Goal: Task Accomplishment & Management: Manage account settings

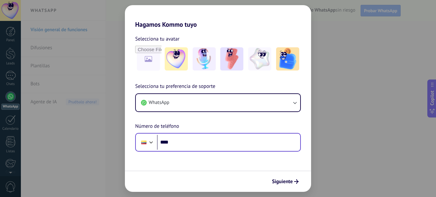
click at [254, 150] on div "Phone ****" at bounding box center [218, 142] width 166 height 19
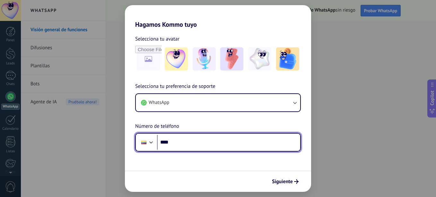
click at [247, 146] on input "****" at bounding box center [228, 142] width 143 height 15
type input "**********"
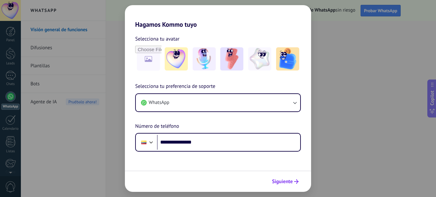
click at [282, 183] on span "Siguiente" at bounding box center [282, 181] width 21 height 4
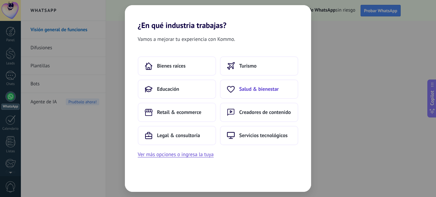
click at [246, 89] on span "Salud & bienestar" at bounding box center [259, 89] width 40 height 6
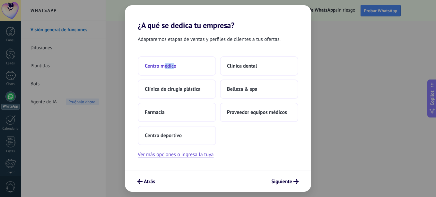
drag, startPoint x: 164, startPoint y: 52, endPoint x: 174, endPoint y: 63, distance: 15.0
click at [174, 63] on div "Adaptaremos etapas de ventas y perfiles de clientes a tus ofertas. Centro médic…" at bounding box center [218, 100] width 186 height 140
click at [174, 63] on span "Centro médico" at bounding box center [160, 66] width 31 height 6
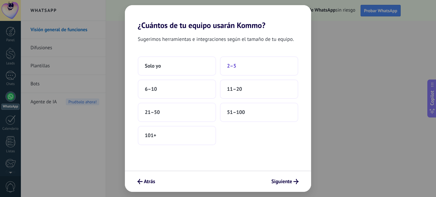
click at [237, 74] on button "2–5" at bounding box center [259, 65] width 78 height 19
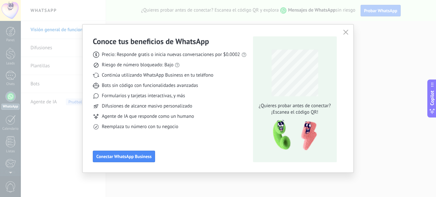
click at [156, 157] on div "Conoce tus beneficios de WhatsApp Precio: Responde gratis o inicia nuevas conve…" at bounding box center [170, 99] width 154 height 126
click at [148, 157] on span "Conectar WhatsApp Business" at bounding box center [123, 156] width 55 height 4
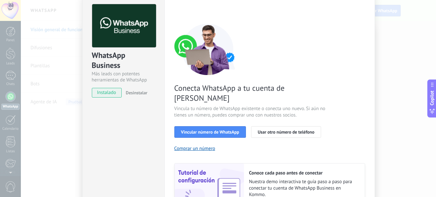
scroll to position [27, 0]
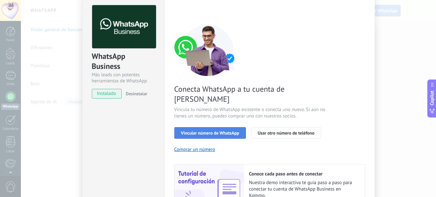
click at [226, 127] on button "Vincular número de WhatsApp" at bounding box center [210, 133] width 72 height 12
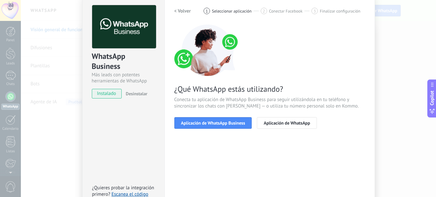
scroll to position [4, 0]
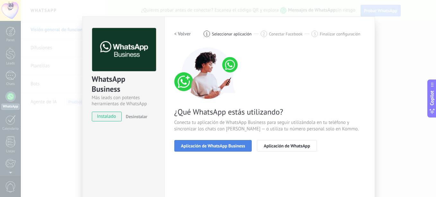
click at [227, 144] on span "Aplicación de WhatsApp Business" at bounding box center [213, 145] width 64 height 4
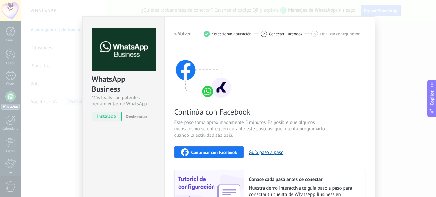
click at [228, 153] on span "Continuar con Facebook" at bounding box center [214, 152] width 46 height 4
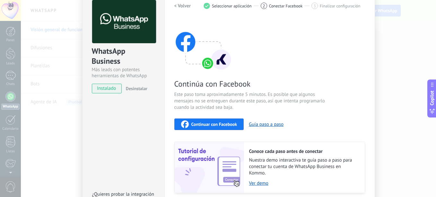
click at [212, 126] on span "Continuar con Facebook" at bounding box center [214, 124] width 46 height 4
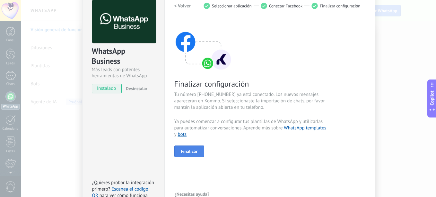
click at [194, 150] on span "Finalizar" at bounding box center [189, 151] width 17 height 4
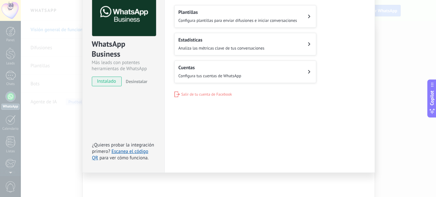
scroll to position [0, 0]
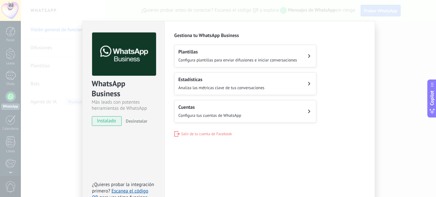
click at [356, 60] on div "Plantillas Configura plantillas para enviar difusiones e iniciar conversaciones…" at bounding box center [269, 84] width 191 height 78
click at [268, 43] on div "Gestiona tu WhatsApp Business Plantillas Configura plantillas para enviar difus…" at bounding box center [269, 84] width 191 height 104
click at [269, 54] on h2 "Plantillas" at bounding box center [238, 52] width 119 height 6
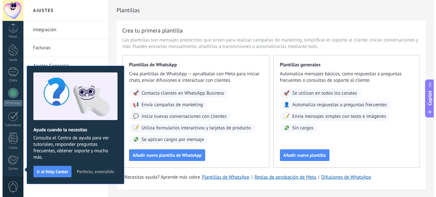
scroll to position [71, 0]
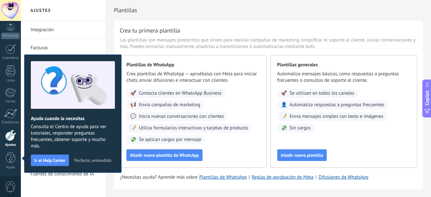
click at [101, 163] on button "Perfecto, entendido" at bounding box center [92, 160] width 43 height 10
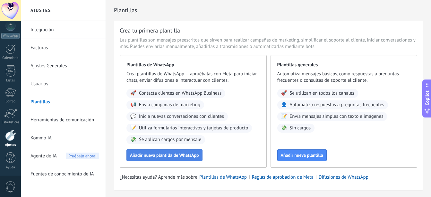
click at [193, 152] on button "Añadir nueva plantilla de WhatsApp" at bounding box center [165, 155] width 76 height 12
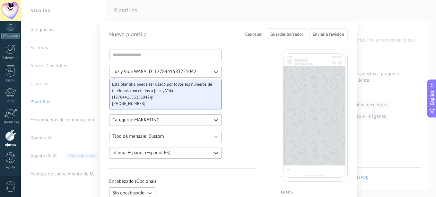
click at [255, 32] on span "Cancelar" at bounding box center [253, 34] width 16 height 4
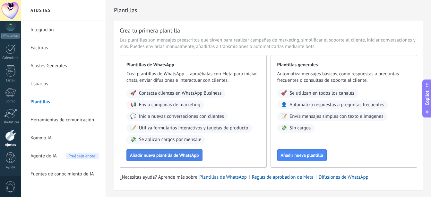
click at [195, 152] on button "Añadir nueva plantilla de WhatsApp" at bounding box center [165, 155] width 76 height 12
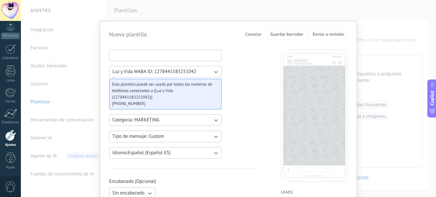
click at [183, 59] on input at bounding box center [166, 55] width 112 height 10
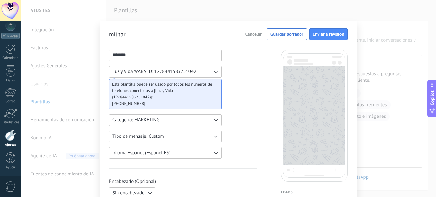
type input "*******"
click at [204, 122] on button "Categoria: MARKETING" at bounding box center [165, 120] width 112 height 12
drag, startPoint x: 204, startPoint y: 122, endPoint x: 242, endPoint y: 119, distance: 38.3
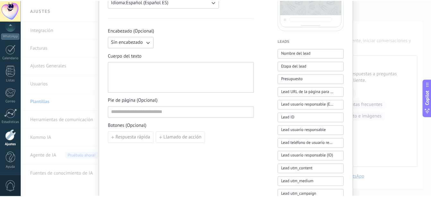
scroll to position [0, 0]
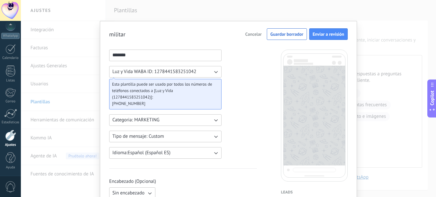
click at [248, 31] on button "Cancelar" at bounding box center [254, 34] width 22 height 10
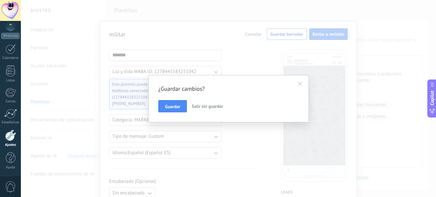
click at [212, 105] on span "Salir sin guardar" at bounding box center [207, 106] width 31 height 6
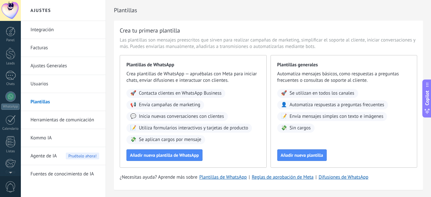
click at [12, 12] on div at bounding box center [10, 10] width 21 height 21
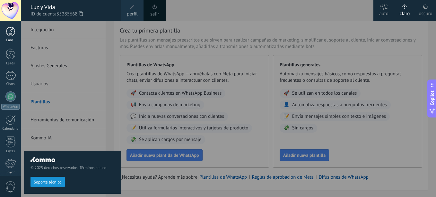
click at [11, 31] on div at bounding box center [11, 32] width 10 height 10
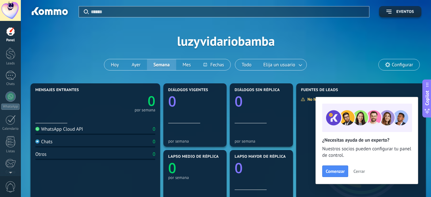
click at [362, 173] on span "Cerrar" at bounding box center [360, 171] width 12 height 4
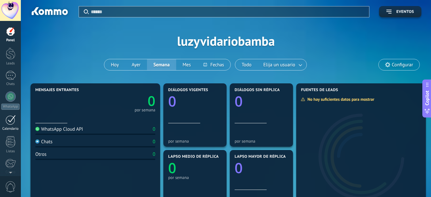
click at [8, 122] on div at bounding box center [10, 120] width 10 height 10
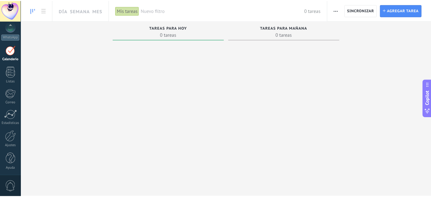
scroll to position [71, 0]
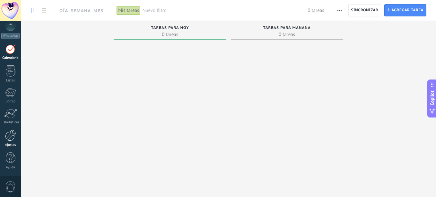
click at [13, 138] on div at bounding box center [10, 134] width 11 height 11
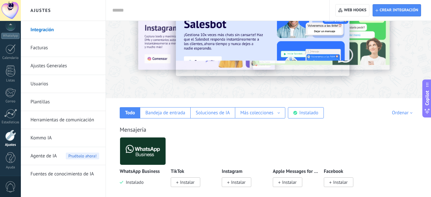
scroll to position [27, 0]
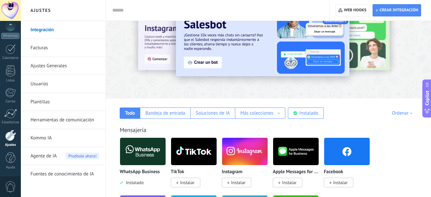
click at [54, 32] on link "Integración" at bounding box center [65, 30] width 69 height 18
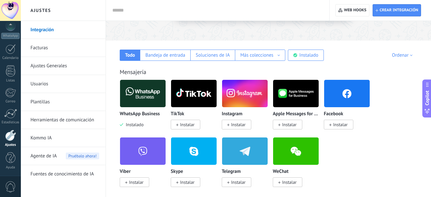
scroll to position [0, 0]
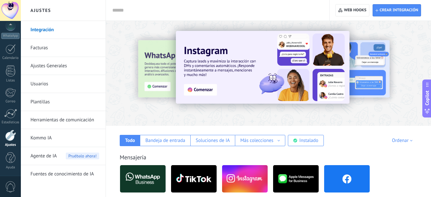
click at [341, 132] on div "Todo Bandeja de entrada Soluciones de IA Más colecciones Automatizaciones Fuent…" at bounding box center [268, 136] width 313 height 20
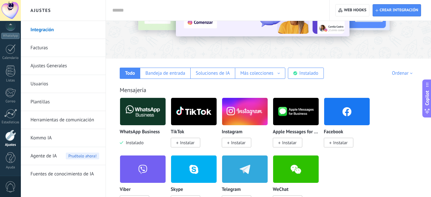
scroll to position [69, 0]
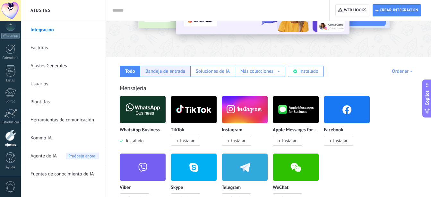
click at [155, 68] on div "Bandeja de entrada" at bounding box center [166, 71] width 40 height 6
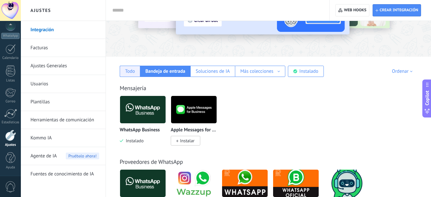
click at [134, 71] on div "Todo" at bounding box center [130, 71] width 10 height 6
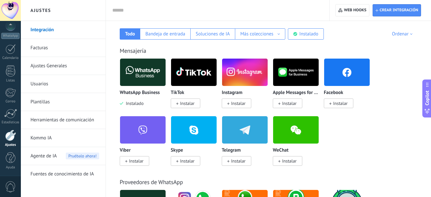
scroll to position [0, 0]
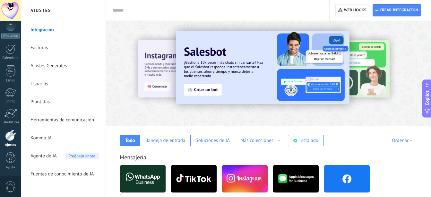
click at [56, 117] on link "Herramientas de comunicación" at bounding box center [65, 120] width 69 height 18
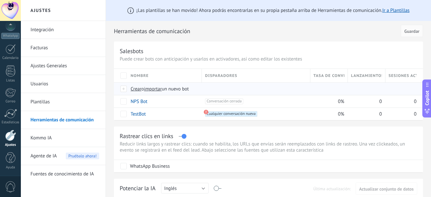
click at [124, 88] on div at bounding box center [123, 89] width 7 height 6
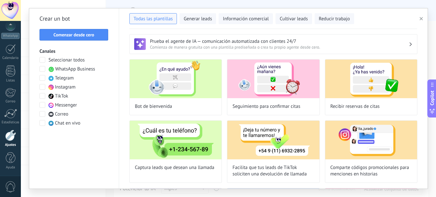
click at [42, 70] on span at bounding box center [43, 69] width 6 height 6
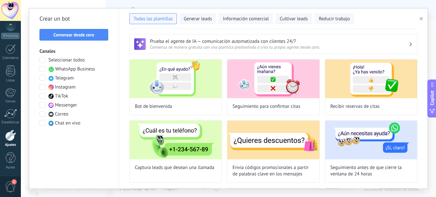
click at [422, 17] on icon "button" at bounding box center [421, 18] width 3 height 3
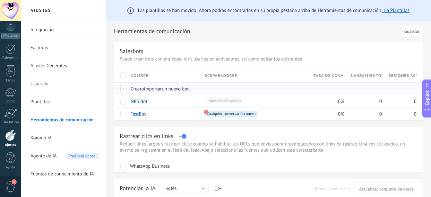
click at [137, 90] on span "Crear" at bounding box center [136, 89] width 11 height 6
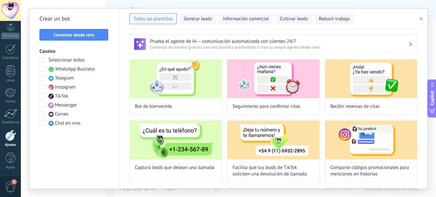
click at [64, 68] on span "WhatsApp Business" at bounding box center [75, 69] width 40 height 6
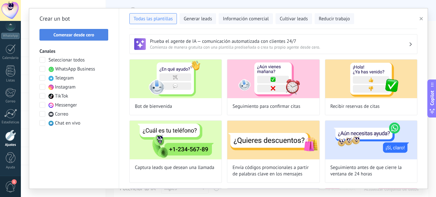
click at [86, 36] on span "Comenzar desde cero" at bounding box center [74, 34] width 41 height 4
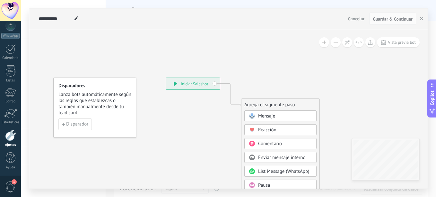
click at [281, 115] on div "Mensaje" at bounding box center [285, 116] width 54 height 6
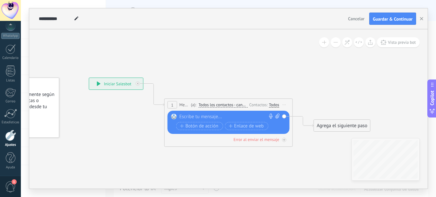
click at [222, 115] on div at bounding box center [227, 116] width 95 height 6
paste div
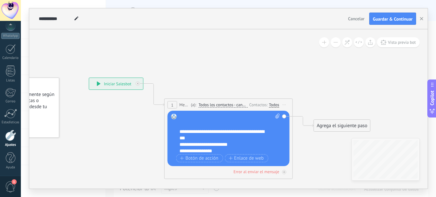
scroll to position [45, 0]
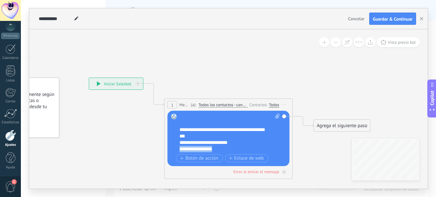
drag, startPoint x: 226, startPoint y: 150, endPoint x: 180, endPoint y: 147, distance: 46.3
click at [180, 147] on div "**********" at bounding box center [224, 149] width 89 height 6
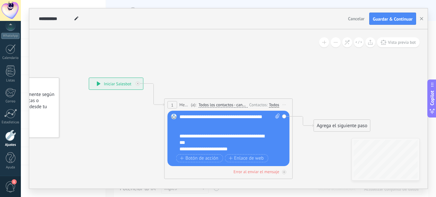
click at [278, 117] on icon at bounding box center [277, 115] width 4 height 5
click input "Subir" at bounding box center [0, 0] width 0 height 0
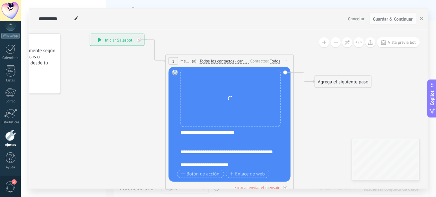
click at [181, 132] on div "**********" at bounding box center [228, 126] width 95 height 32
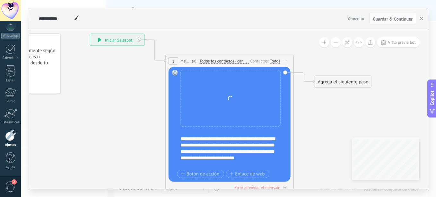
click at [188, 137] on div "**********" at bounding box center [228, 151] width 95 height 32
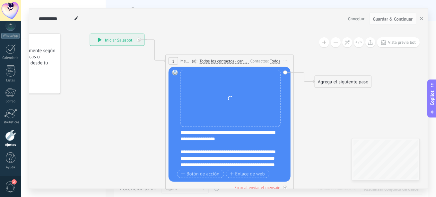
click at [181, 144] on div at bounding box center [231, 145] width 100 height 6
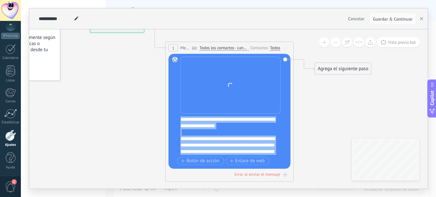
drag, startPoint x: 245, startPoint y: 152, endPoint x: 145, endPoint y: 95, distance: 115.6
click at [90, 21] on div "**********" at bounding box center [90, 21] width 0 height 0
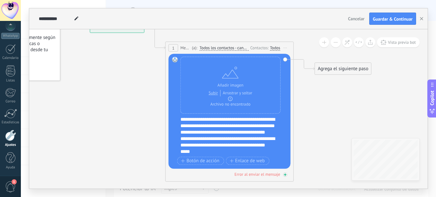
click at [272, 175] on div "Error al enviar el mensaje" at bounding box center [257, 173] width 46 height 5
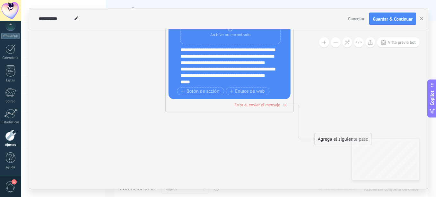
click at [286, 105] on icon at bounding box center [285, 104] width 2 height 1
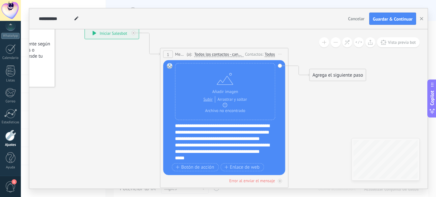
click at [338, 76] on div "Agrega el siguiente paso" at bounding box center [338, 75] width 56 height 11
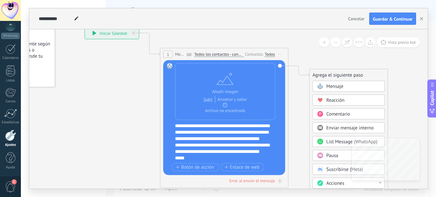
click at [346, 58] on icon at bounding box center [214, 123] width 581 height 515
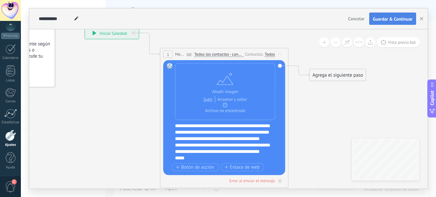
click at [396, 21] on span "Guardar & Continuar" at bounding box center [393, 19] width 40 height 4
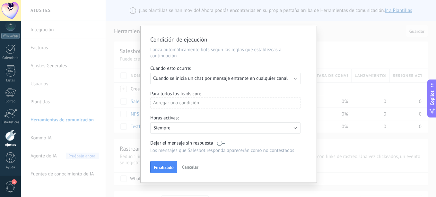
click at [281, 80] on span "Cuando se inicia un chat por mensaje entrante en cualquier canal" at bounding box center [220, 78] width 135 height 6
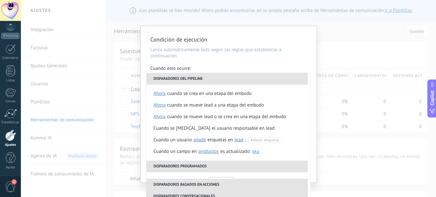
click at [293, 64] on div "Condición de ejecución Lanza automáticamente bots según las reglas que establez…" at bounding box center [229, 104] width 176 height 156
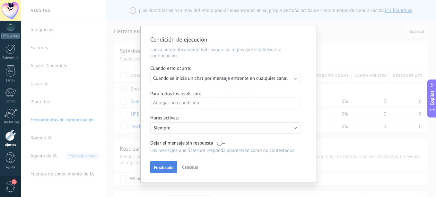
click at [168, 164] on button "Finalizado" at bounding box center [163, 167] width 27 height 12
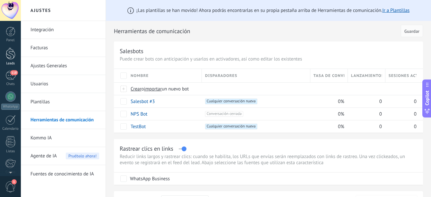
click at [7, 60] on link "Leads" at bounding box center [10, 57] width 21 height 18
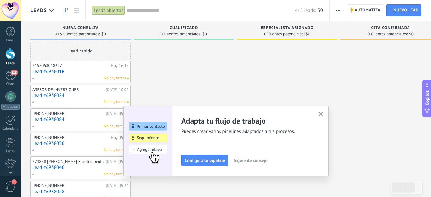
click at [333, 11] on div "Automatiza Nueva difusión Editar embudo Editar el diseño de la tarjeta Importar…" at bounding box center [338, 10] width 11 height 13
click at [336, 9] on span "button" at bounding box center [338, 10] width 4 height 12
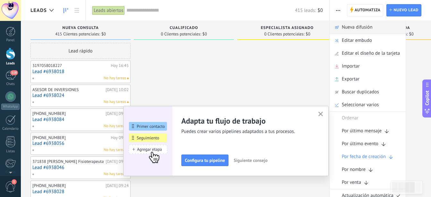
click at [349, 25] on span "Nueva difusión" at bounding box center [357, 27] width 31 height 13
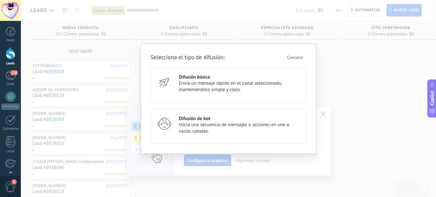
click at [219, 121] on h3 "Difusión de bot" at bounding box center [240, 118] width 122 height 6
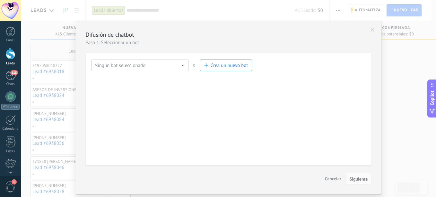
click at [172, 65] on button "Ningún bot seleccionado" at bounding box center [140, 65] width 97 height 12
click at [127, 75] on span "Salesbot #3" at bounding box center [137, 76] width 99 height 6
click at [355, 180] on span "Siguiente" at bounding box center [359, 178] width 18 height 4
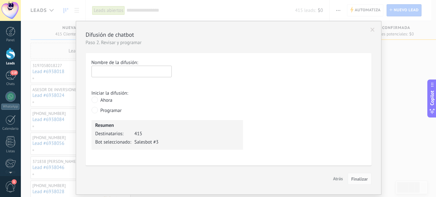
click at [134, 75] on input "text" at bounding box center [132, 72] width 80 height 12
type input "**********"
click at [363, 181] on span "Finalizar" at bounding box center [359, 178] width 17 height 4
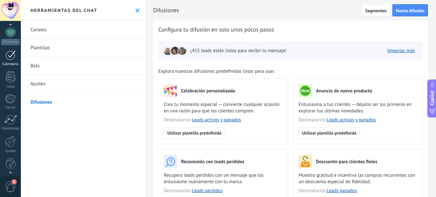
scroll to position [71, 0]
click at [10, 136] on div at bounding box center [10, 134] width 11 height 11
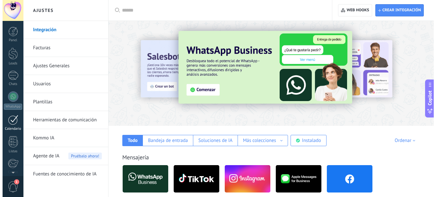
scroll to position [71, 0]
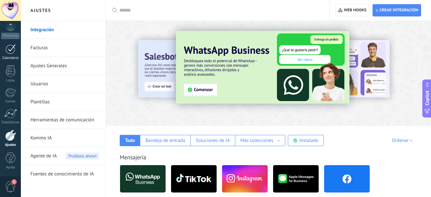
click at [5, 52] on link "Calendario" at bounding box center [10, 52] width 21 height 16
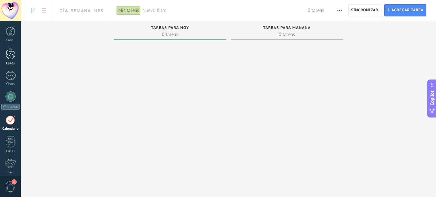
click at [13, 49] on div at bounding box center [11, 54] width 10 height 12
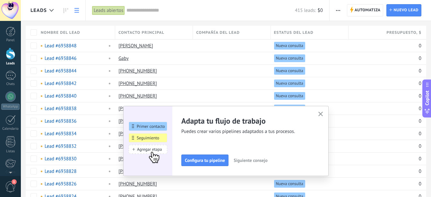
click at [323, 113] on icon "button" at bounding box center [321, 113] width 5 height 5
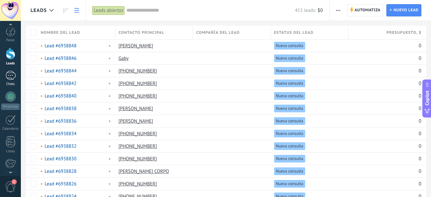
scroll to position [71, 0]
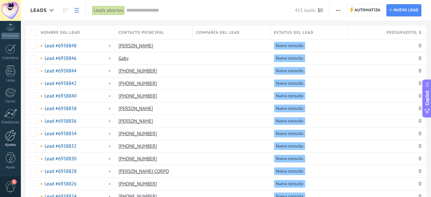
click at [11, 129] on div at bounding box center [10, 134] width 11 height 11
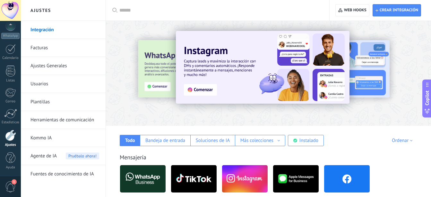
click at [81, 116] on link "Herramientas de comunicación" at bounding box center [65, 120] width 69 height 18
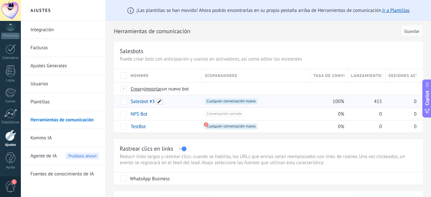
click at [161, 101] on span at bounding box center [159, 101] width 6 height 6
click at [119, 105] on div "**********" at bounding box center [268, 100] width 309 height 64
click at [160, 100] on span at bounding box center [159, 101] width 6 height 6
click at [119, 101] on div "**********" at bounding box center [268, 100] width 309 height 64
click at [157, 102] on span at bounding box center [159, 101] width 6 height 6
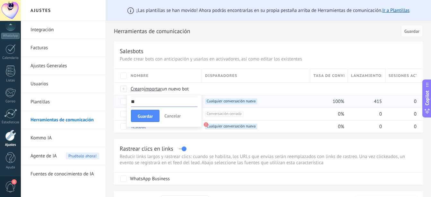
type input "*"
type input "**********"
click at [152, 114] on span "Guardar" at bounding box center [145, 116] width 15 height 4
click at [331, 99] on div "100%" at bounding box center [328, 101] width 34 height 12
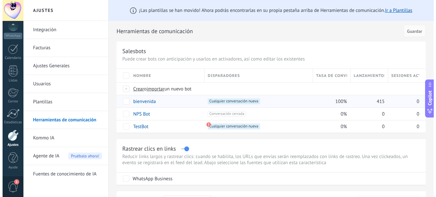
scroll to position [13, 0]
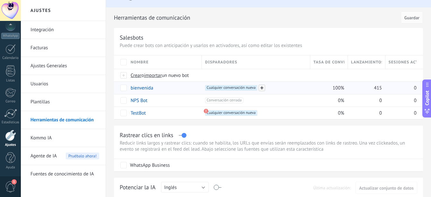
click at [260, 88] on span at bounding box center [262, 87] width 6 height 6
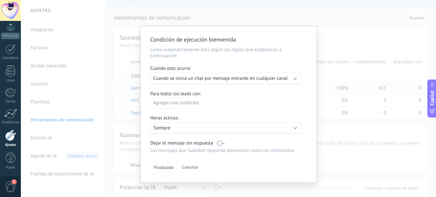
click at [245, 81] on span "Cuando se inicia un chat por mensaje entrante en cualquier canal" at bounding box center [220, 78] width 135 height 6
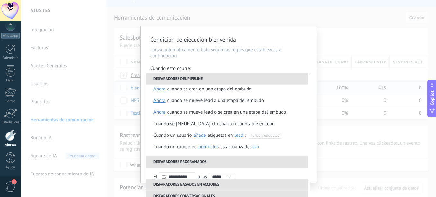
scroll to position [0, 0]
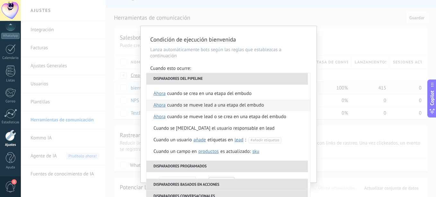
click at [240, 108] on div "Cuando se mueve lead a una etapa del embudo" at bounding box center [215, 105] width 97 height 12
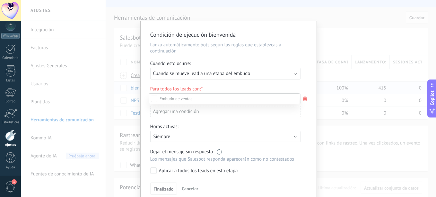
scroll to position [77, 0]
click at [154, 172] on div "Nueva consulta Cualificado Especialista asignado Cita confirmada Tratamiento in…" at bounding box center [224, 144] width 150 height 102
click at [0, 0] on div "Nueva consulta Cualificado Especialista asignado Cita confirmada Tratamiento in…" at bounding box center [0, 0] width 0 height 0
click at [0, 0] on label "Nueva consulta" at bounding box center [0, 0] width 0 height 0
click at [284, 82] on div at bounding box center [228, 98] width 415 height 197
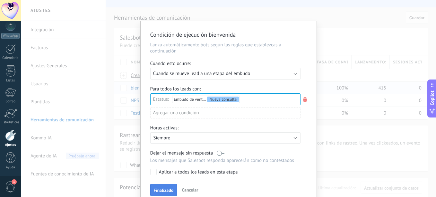
click at [164, 194] on button "Finalizado" at bounding box center [163, 189] width 27 height 12
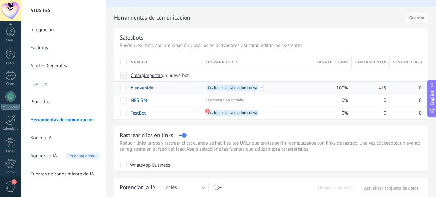
scroll to position [71, 0]
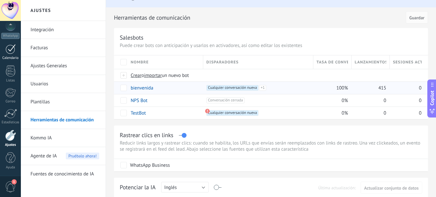
click at [13, 56] on link "Calendario" at bounding box center [10, 52] width 21 height 16
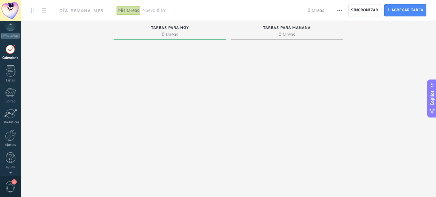
scroll to position [19, 0]
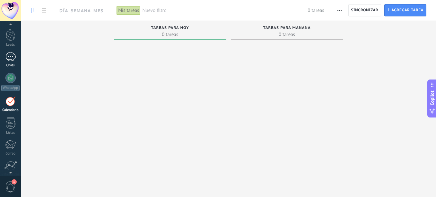
click at [7, 56] on div "1" at bounding box center [10, 56] width 10 height 9
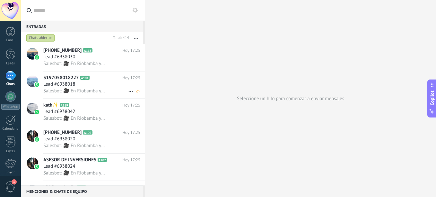
scroll to position [100, 0]
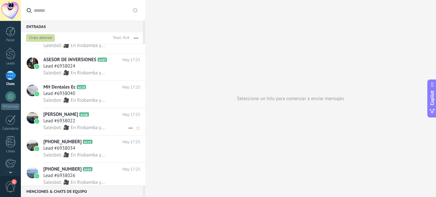
click at [93, 114] on h2 "[PERSON_NAME] A106" at bounding box center [82, 114] width 79 height 6
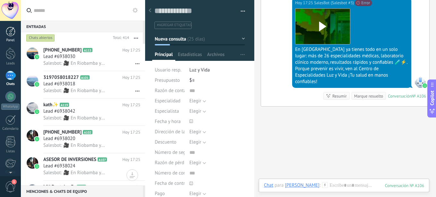
click at [9, 33] on div at bounding box center [11, 32] width 10 height 10
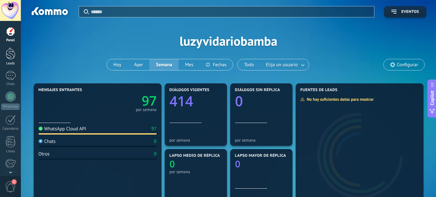
click at [11, 60] on link "Leads" at bounding box center [10, 57] width 21 height 18
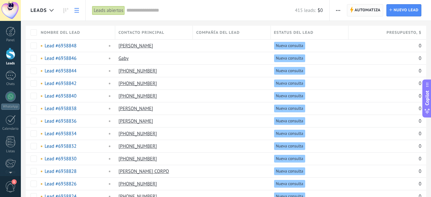
click at [369, 9] on span "Automatiza" at bounding box center [368, 10] width 26 height 12
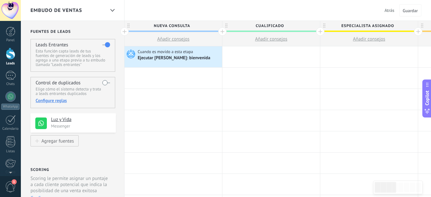
click at [387, 8] on span "Atrás" at bounding box center [390, 10] width 10 height 6
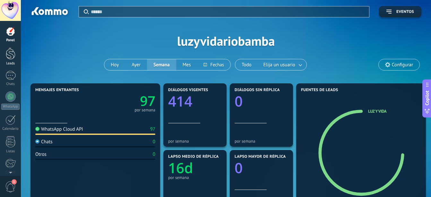
click at [5, 60] on link "Leads" at bounding box center [10, 57] width 21 height 18
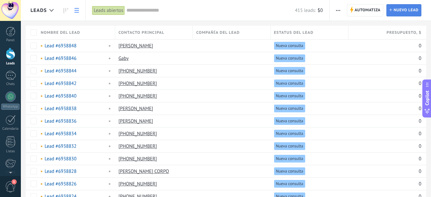
click at [404, 14] on span "Nuevo lead" at bounding box center [406, 10] width 25 height 12
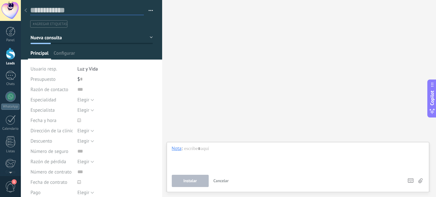
click at [72, 9] on input "text" at bounding box center [87, 10] width 114 height 10
type input "**********"
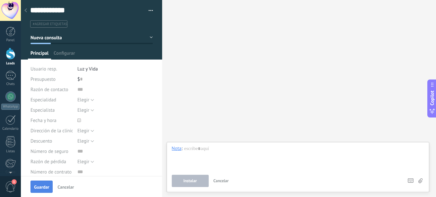
click at [42, 187] on span "Guardar" at bounding box center [41, 186] width 15 height 4
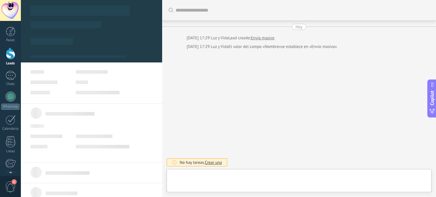
type textarea "**********"
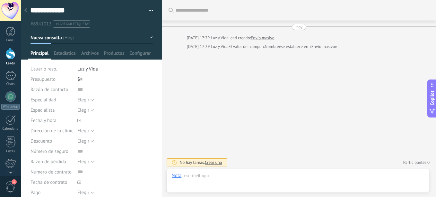
click at [27, 11] on div at bounding box center [25, 10] width 9 height 13
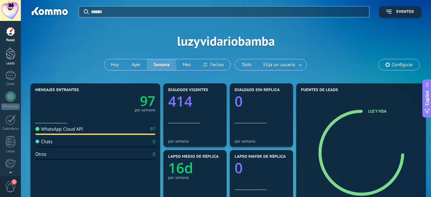
click at [2, 56] on link "Leads" at bounding box center [10, 57] width 21 height 18
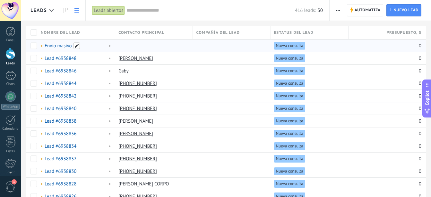
drag, startPoint x: 85, startPoint y: 46, endPoint x: 78, endPoint y: 46, distance: 7.4
click at [78, 46] on span at bounding box center [77, 45] width 6 height 6
click at [167, 46] on div at bounding box center [152, 46] width 75 height 12
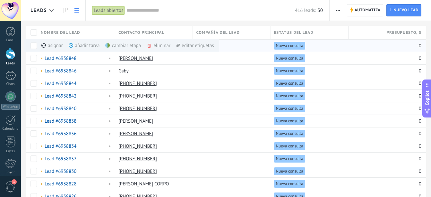
click at [168, 47] on div "eliminar màs" at bounding box center [170, 45] width 46 height 13
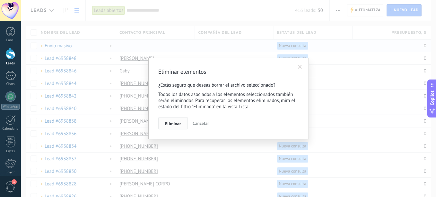
click at [182, 128] on button "Eliminar" at bounding box center [173, 123] width 30 height 12
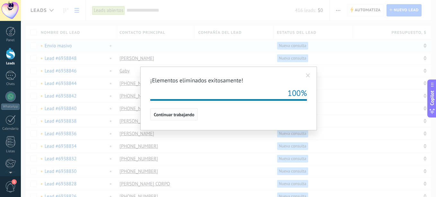
click at [183, 115] on span "Continuar trabajando" at bounding box center [174, 114] width 40 height 4
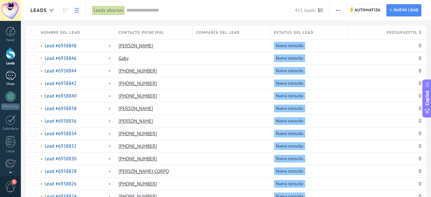
click at [13, 75] on div "1" at bounding box center [10, 75] width 10 height 9
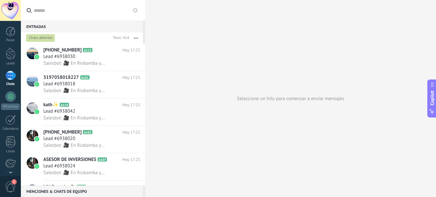
click at [44, 37] on div "Chats abiertos" at bounding box center [40, 38] width 29 height 8
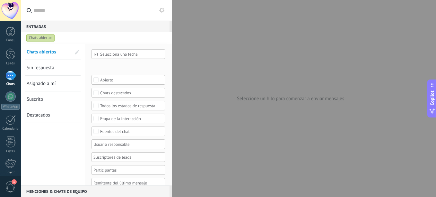
click at [117, 26] on div "Entradas 0" at bounding box center [95, 27] width 149 height 12
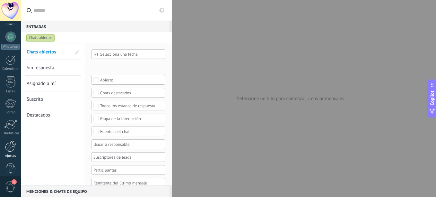
scroll to position [66, 0]
click at [13, 143] on div at bounding box center [10, 139] width 11 height 11
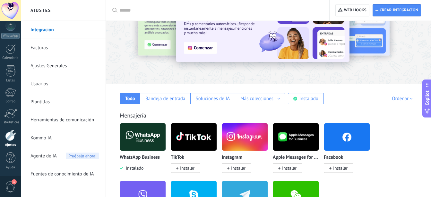
scroll to position [42, 0]
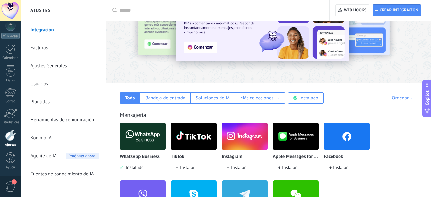
click at [65, 119] on link "Herramientas de comunicación" at bounding box center [65, 120] width 69 height 18
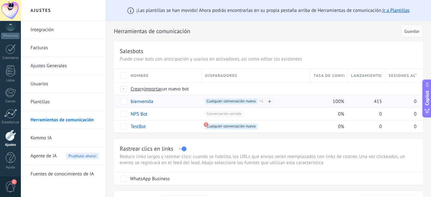
click at [247, 101] on span "Cualquier conversación nueva +1" at bounding box center [231, 101] width 52 height 6
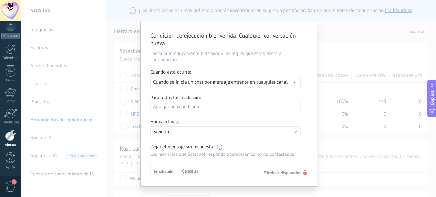
click at [263, 86] on div "Ejecutar: Cuando se inicia un chat por mensaje entrante en cualquier canal" at bounding box center [225, 82] width 150 height 12
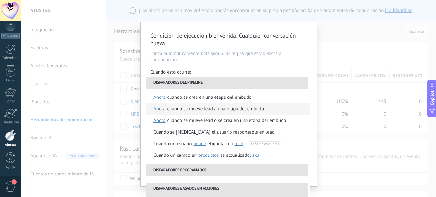
click at [239, 110] on div "Cuando se mueve lead a una etapa del embudo" at bounding box center [215, 109] width 97 height 12
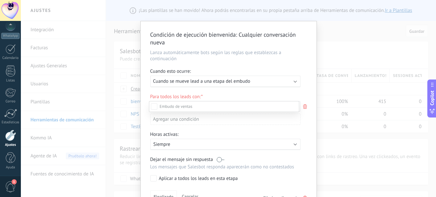
click at [0, 0] on label "Nueva consulta" at bounding box center [0, 0] width 0 height 0
click at [152, 177] on div "Nueva consulta Cualificado Especialista asignado Cita confirmada Tratamiento in…" at bounding box center [224, 148] width 150 height 95
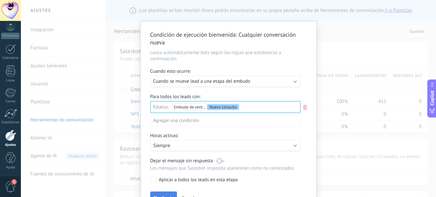
click at [166, 194] on button "Finalizado" at bounding box center [163, 197] width 27 height 12
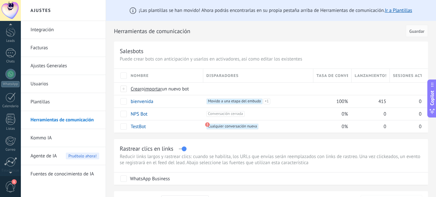
scroll to position [0, 0]
click at [5, 97] on div at bounding box center [10, 96] width 10 height 10
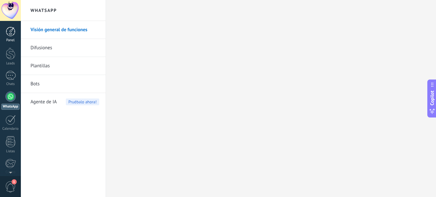
click at [11, 34] on div at bounding box center [11, 32] width 10 height 10
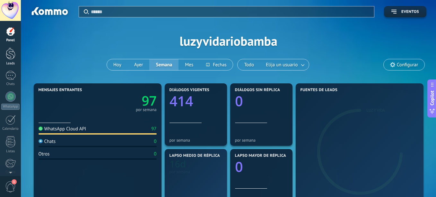
click at [13, 58] on div at bounding box center [11, 54] width 10 height 12
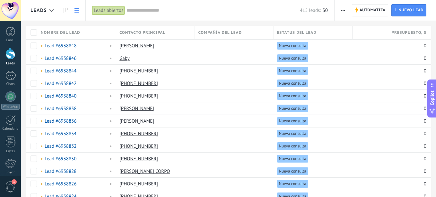
click at [223, 34] on span "Compañía del lead" at bounding box center [220, 33] width 44 height 6
click at [406, 12] on span "Nuevo lead" at bounding box center [411, 10] width 25 height 12
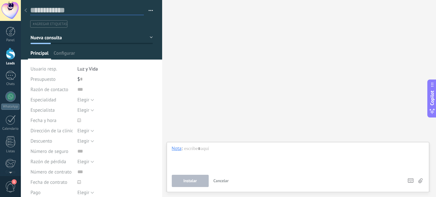
click at [71, 12] on input "text" at bounding box center [87, 10] width 114 height 10
type input "**********"
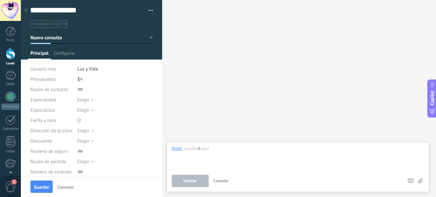
click at [121, 24] on ul "#agregar etiquetas" at bounding box center [91, 24] width 122 height 9
click at [151, 35] on div at bounding box center [92, 29] width 142 height 59
click at [150, 36] on button "Nueva consulta" at bounding box center [92, 38] width 122 height 12
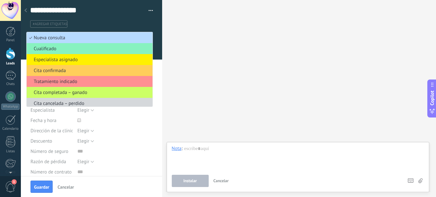
click at [69, 39] on span "Nueva consulta" at bounding box center [89, 38] width 124 height 6
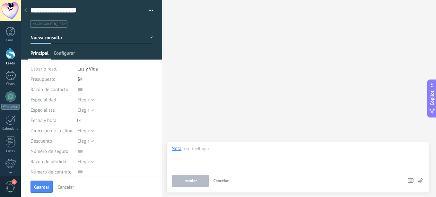
click at [66, 54] on span "Configurar" at bounding box center [64, 54] width 21 height 9
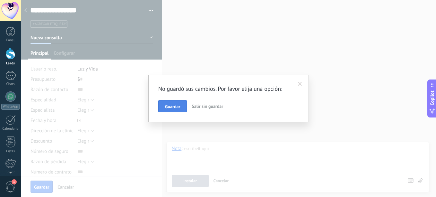
click at [182, 105] on button "Guardar" at bounding box center [172, 106] width 29 height 12
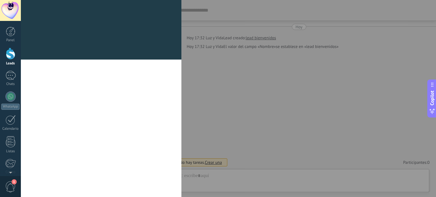
type textarea "**********"
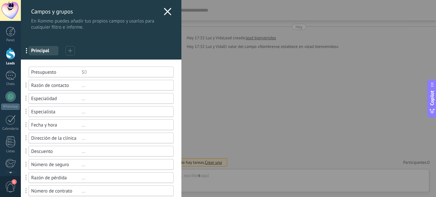
click at [160, 12] on div "Campos y grupos En Kommo puedes añadir tus propios campos y usarlos para cualqu…" at bounding box center [101, 15] width 161 height 30
click at [164, 12] on icon at bounding box center [168, 12] width 8 height 8
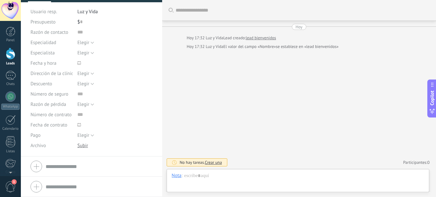
scroll to position [57, 0]
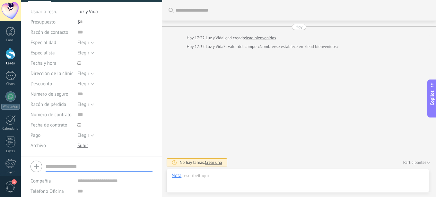
click at [76, 167] on input "text" at bounding box center [99, 166] width 107 height 10
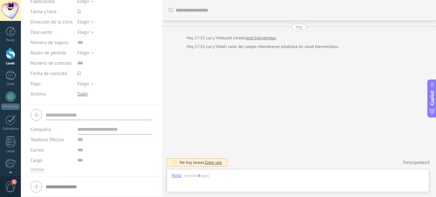
drag, startPoint x: 36, startPoint y: 111, endPoint x: 103, endPoint y: 119, distance: 67.6
click at [103, 119] on div at bounding box center [92, 115] width 122 height 16
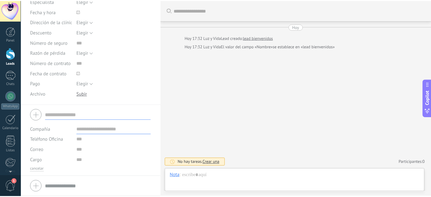
scroll to position [0, 0]
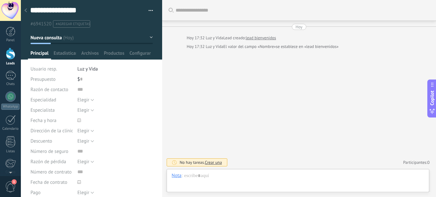
click at [27, 10] on div at bounding box center [25, 10] width 9 height 13
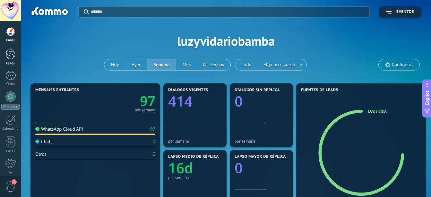
click at [15, 55] on div at bounding box center [11, 54] width 10 height 12
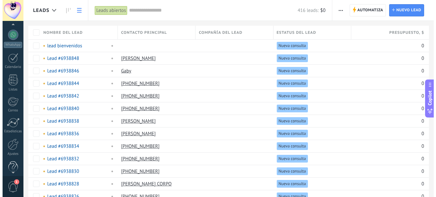
scroll to position [71, 0]
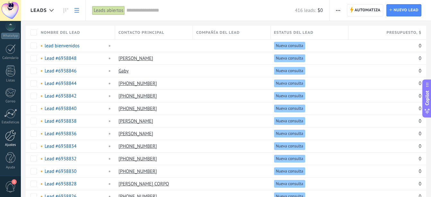
click at [13, 134] on div at bounding box center [10, 134] width 11 height 11
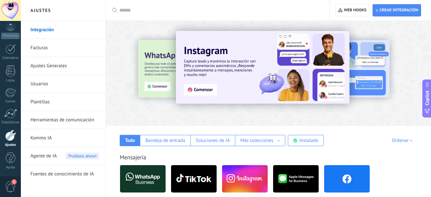
click at [69, 122] on link "Herramientas de comunicación" at bounding box center [65, 120] width 69 height 18
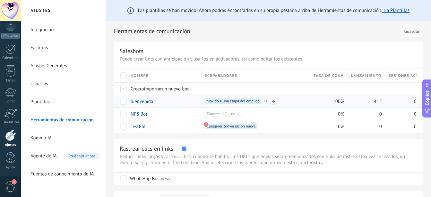
click at [252, 100] on span "Movido a una etapa del embudo +1" at bounding box center [233, 101] width 56 height 6
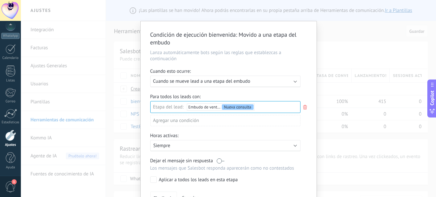
click at [258, 82] on div "Ejecutar: Cuando se mueve lead a una etapa del embudo" at bounding box center [222, 81] width 139 height 6
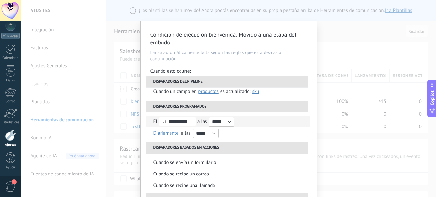
scroll to position [63, 0]
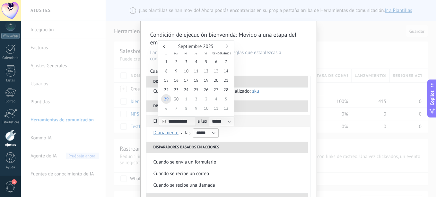
click at [177, 119] on input "**********" at bounding box center [177, 120] width 37 height 9
click at [165, 99] on span "29" at bounding box center [166, 98] width 10 height 9
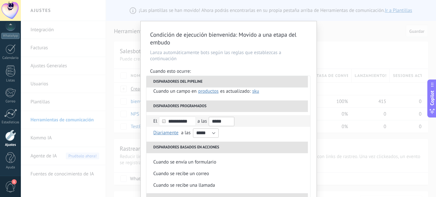
click at [226, 121] on input "*****" at bounding box center [222, 121] width 26 height 9
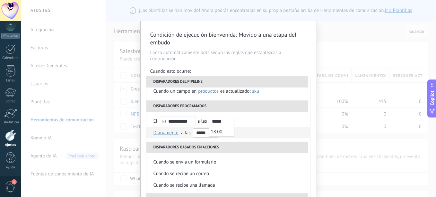
type input "*****"
click at [249, 138] on li "Diariamente Semanal Mensual Anual Diariamente en enero en febrero en marzo en a…" at bounding box center [228, 133] width 164 height 12
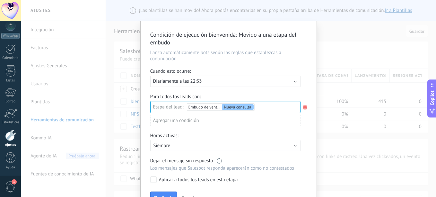
click at [212, 80] on div "Ejecutar: Diariamente a las 22:33" at bounding box center [222, 81] width 139 height 6
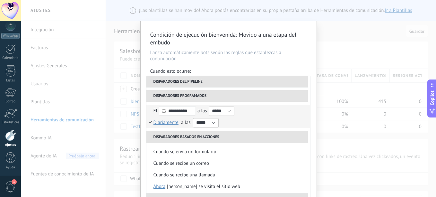
scroll to position [73, 0]
click at [217, 112] on input "*****" at bounding box center [222, 111] width 26 height 9
type input "*****"
click at [149, 120] on li "Diariamente Semanal Mensual Anual Diariamente en enero en febrero en marzo en a…" at bounding box center [228, 123] width 164 height 12
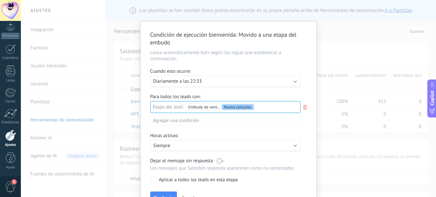
click at [228, 82] on div "Ejecutar: Diariamente a las 22:33" at bounding box center [222, 81] width 139 height 6
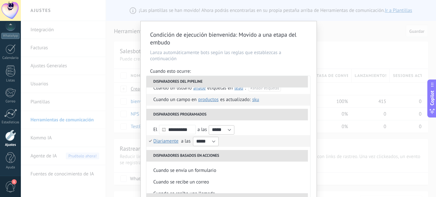
scroll to position [55, 0]
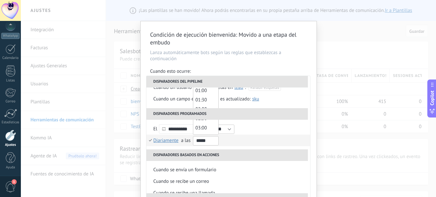
click at [213, 141] on input "*****" at bounding box center [206, 140] width 26 height 9
click at [230, 143] on li "Diariamente Semanal Mensual Anual Diariamente en enero en febrero en marzo en a…" at bounding box center [228, 140] width 164 height 12
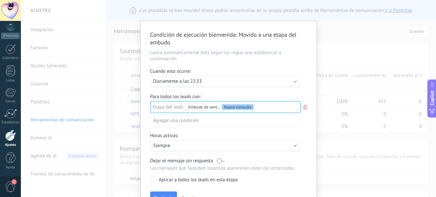
click at [306, 107] on icon at bounding box center [305, 107] width 7 height 8
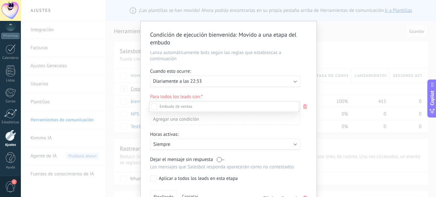
click at [294, 78] on div at bounding box center [228, 98] width 415 height 197
click at [232, 80] on div "Ejecutar: Diariamente a las 22:33" at bounding box center [222, 81] width 139 height 6
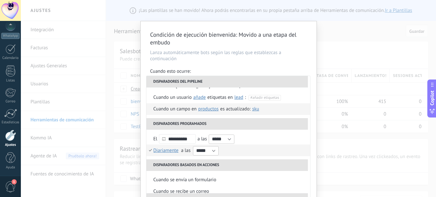
scroll to position [46, 0]
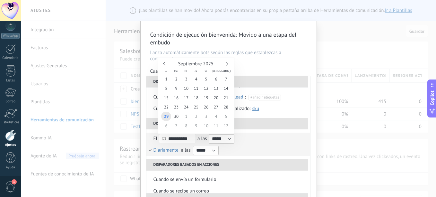
click at [180, 138] on input "**********" at bounding box center [177, 138] width 37 height 9
click at [166, 117] on span "29" at bounding box center [166, 115] width 10 height 9
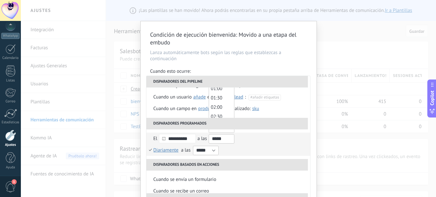
click at [224, 138] on input "*****" at bounding box center [222, 138] width 26 height 9
type input "*****"
click at [274, 117] on div "Cuando se crea en una etapa del embudo ahora después de 5 minutos después de 10…" at bounding box center [228, 80] width 164 height 76
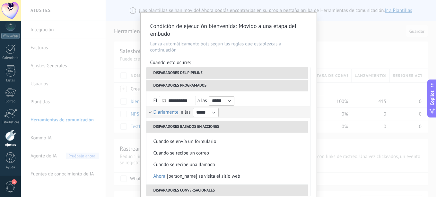
scroll to position [75, 0]
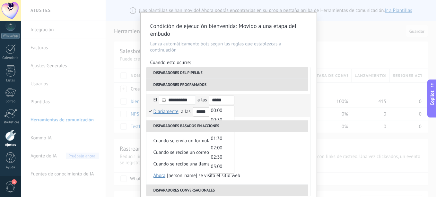
click at [220, 98] on input "*****" at bounding box center [222, 99] width 26 height 9
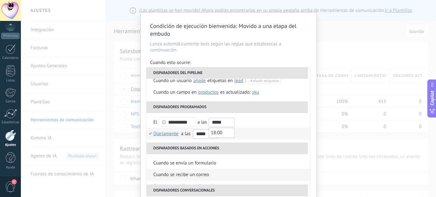
scroll to position [53, 0]
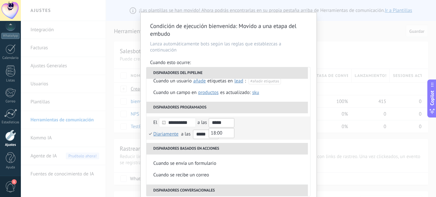
click at [229, 121] on input "*****" at bounding box center [222, 122] width 26 height 9
type input "*****"
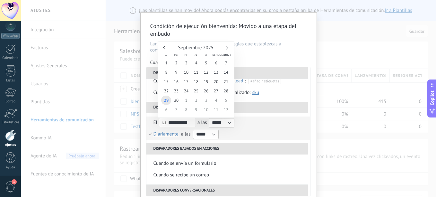
click at [189, 121] on input "**********" at bounding box center [177, 122] width 37 height 9
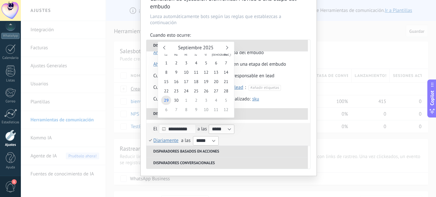
scroll to position [5, 0]
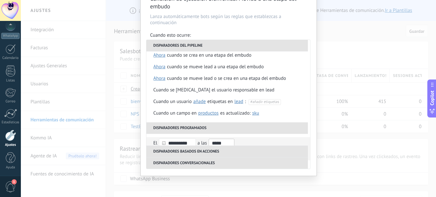
click at [225, 141] on input "*****" at bounding box center [222, 142] width 26 height 9
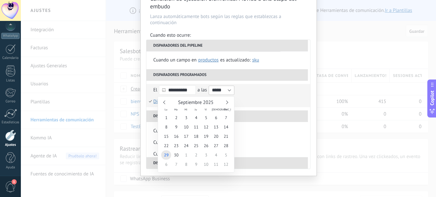
click at [188, 88] on input "**********" at bounding box center [177, 89] width 37 height 9
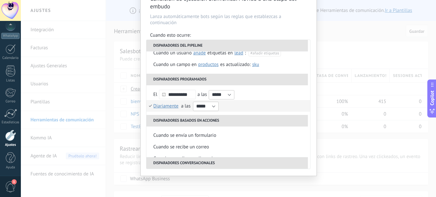
scroll to position [50, 0]
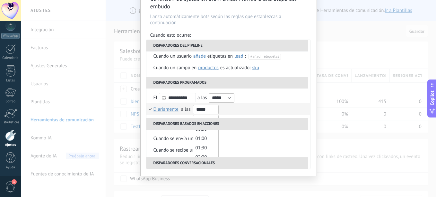
click at [212, 110] on input "*****" at bounding box center [206, 109] width 26 height 9
click at [200, 135] on li "18:00" at bounding box center [205, 138] width 25 height 9
click at [202, 139] on span "18:00" at bounding box center [201, 139] width 12 height 6
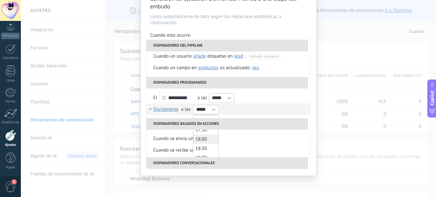
drag, startPoint x: 202, startPoint y: 139, endPoint x: 196, endPoint y: 138, distance: 5.9
click at [196, 138] on span "18:00" at bounding box center [201, 139] width 12 height 6
click at [208, 106] on input "*****" at bounding box center [206, 109] width 26 height 9
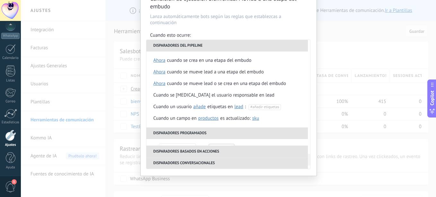
scroll to position [0, 0]
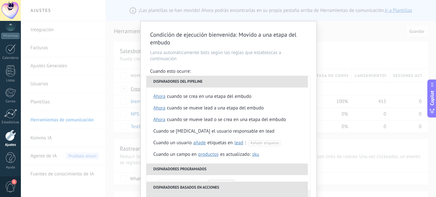
type input "*****"
click at [291, 47] on div "Condición de ejecución bienvenida : Movido a una etapa del embudo Lanza automát…" at bounding box center [229, 116] width 176 height 190
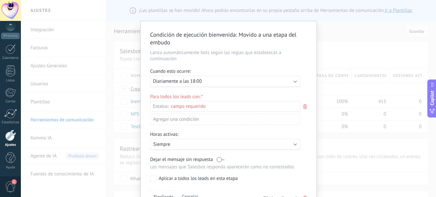
click at [0, 0] on div "Nueva consulta Cualificado Especialista asignado Cita confirmada Tratamiento in…" at bounding box center [0, 0] width 0 height 0
click at [0, 0] on label "Nueva consulta" at bounding box center [0, 0] width 0 height 0
click at [272, 89] on div at bounding box center [228, 98] width 415 height 197
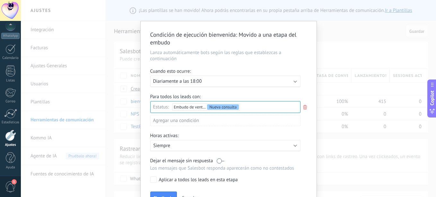
scroll to position [37, 0]
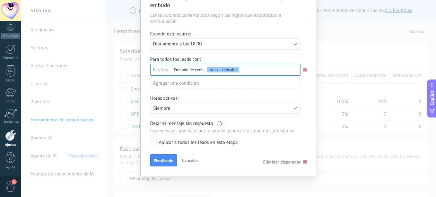
click at [224, 108] on p "Siempre" at bounding box center [210, 108] width 112 height 6
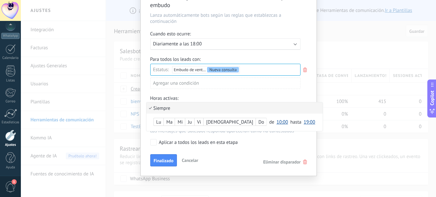
click at [277, 121] on span "10:00" at bounding box center [283, 122] width 12 height 6
click at [283, 92] on div at bounding box center [229, 79] width 176 height 191
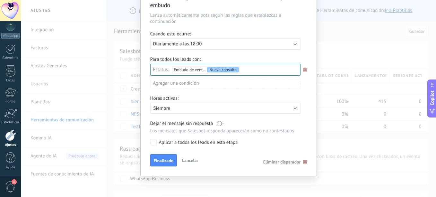
click at [277, 107] on div "Activo: Siempre" at bounding box center [226, 108] width 144 height 6
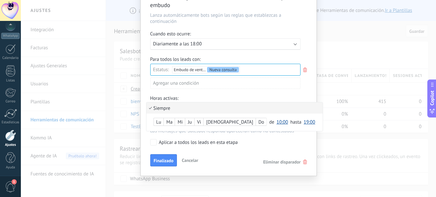
click at [304, 121] on span "19:00" at bounding box center [310, 122] width 12 height 6
click at [302, 172] on span "20:00" at bounding box center [311, 171] width 18 height 6
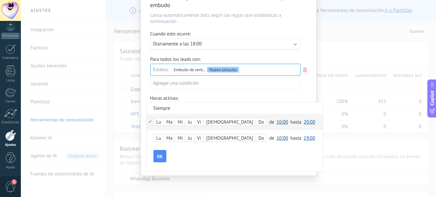
click at [277, 138] on span "10:00" at bounding box center [283, 138] width 12 height 6
click at [274, 112] on span "16:00" at bounding box center [283, 113] width 18 height 6
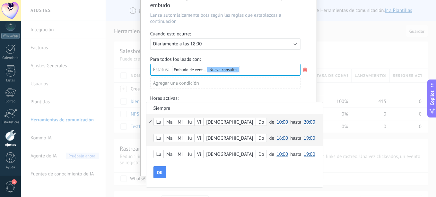
click at [149, 136] on div "[PERSON_NAME] Do de 00:00 00:30 01:00 01:30 02:00 02:30 03:00 03:30 04:00 04:30…" at bounding box center [234, 138] width 176 height 16
click at [154, 135] on div "Lu" at bounding box center [159, 138] width 10 height 8
click at [157, 172] on span "OK" at bounding box center [160, 172] width 6 height 4
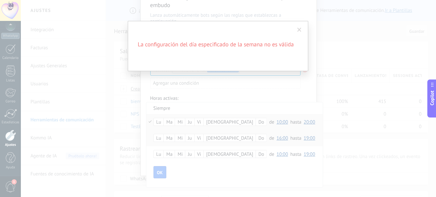
click at [303, 27] on span at bounding box center [299, 29] width 11 height 11
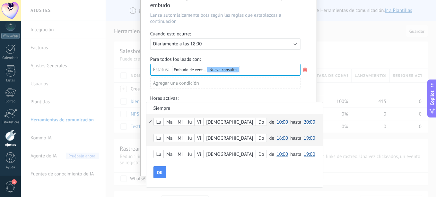
click at [278, 138] on div "[PERSON_NAME] Do de 00:00 00:30 01:00 01:30 02:00 02:30 03:00 03:30 04:00 04:30…" at bounding box center [234, 138] width 176 height 16
click at [161, 124] on div "Lu" at bounding box center [159, 122] width 10 height 9
click at [159, 138] on div "Lu" at bounding box center [159, 138] width 10 height 9
click at [158, 172] on span "OK" at bounding box center [160, 172] width 6 height 4
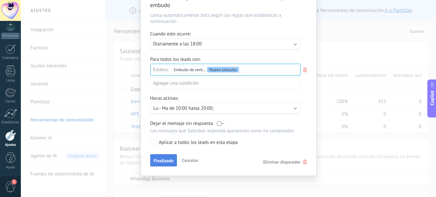
click at [160, 165] on button "Finalizado" at bounding box center [163, 160] width 27 height 12
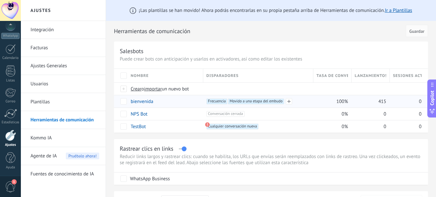
click at [261, 102] on span "Movido a una etapa del embudo +0" at bounding box center [256, 101] width 56 height 6
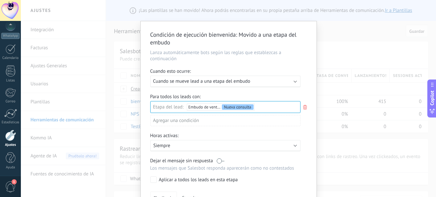
scroll to position [37, 0]
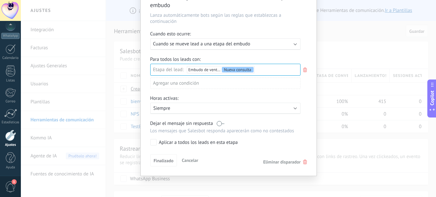
click at [156, 142] on label "Aplicar a todos los leads en esta etapa" at bounding box center [224, 142] width 148 height 6
click at [165, 160] on span "Finalizado" at bounding box center [164, 160] width 20 height 4
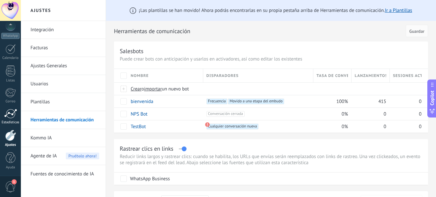
scroll to position [0, 0]
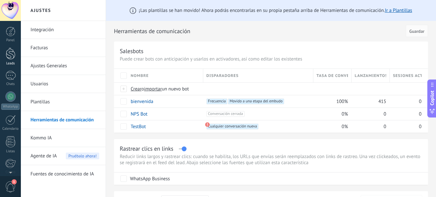
click at [10, 53] on div at bounding box center [11, 54] width 10 height 12
click at [11, 62] on div "Leads" at bounding box center [10, 63] width 19 height 4
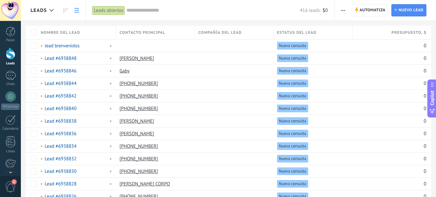
click at [300, 33] on span "Estatus del lead" at bounding box center [297, 33] width 40 height 6
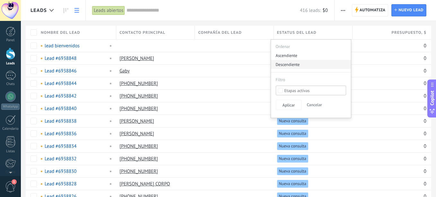
click at [292, 64] on div "Descendiente" at bounding box center [311, 64] width 80 height 9
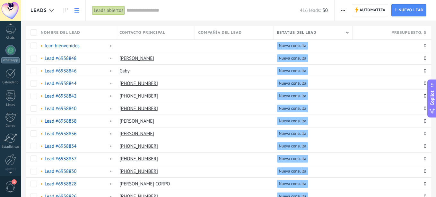
scroll to position [66, 0]
click at [11, 136] on div at bounding box center [10, 139] width 11 height 11
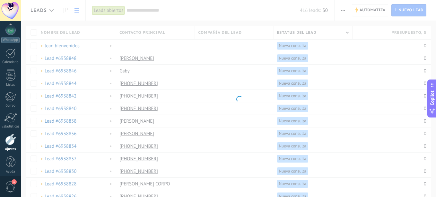
scroll to position [71, 0]
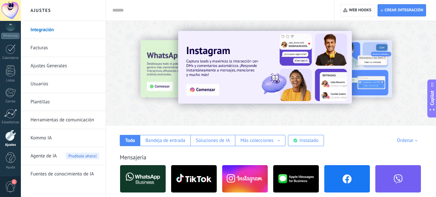
click at [66, 122] on link "Herramientas de comunicación" at bounding box center [65, 120] width 69 height 18
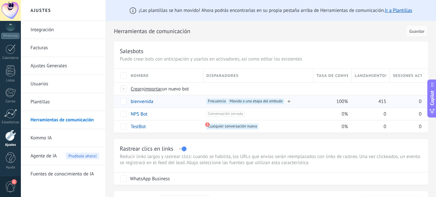
click at [268, 100] on span "Movido a una etapa del embudo +0" at bounding box center [256, 101] width 56 height 6
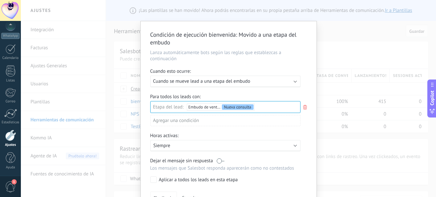
click at [245, 83] on span "Cuando se mueve lead a una etapa del embudo" at bounding box center [201, 81] width 97 height 6
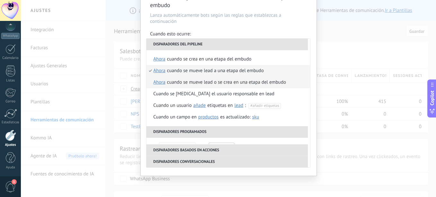
click at [251, 83] on div "Cuando se mueve lead o se crea en una etapa del embudo" at bounding box center [226, 82] width 119 height 12
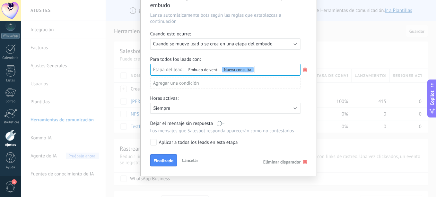
click at [0, 0] on div "Nueva consulta Cualificado Especialista asignado Cita confirmada Tratamiento in…" at bounding box center [0, 0] width 0 height 0
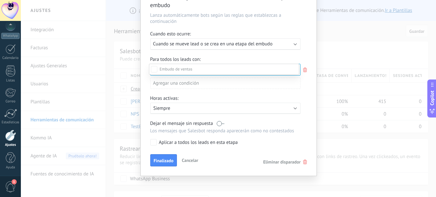
click at [283, 43] on div at bounding box center [228, 98] width 415 height 197
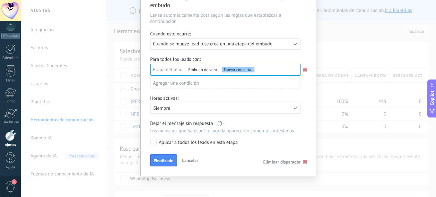
click at [283, 43] on div "Ejecutar: Cuando se mueve lead o se crea en una etapa del embudo" at bounding box center [222, 44] width 139 height 6
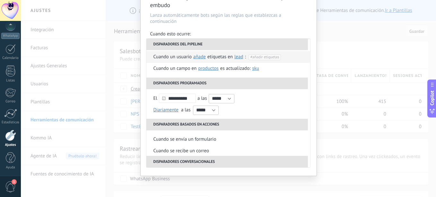
scroll to position [50, 0]
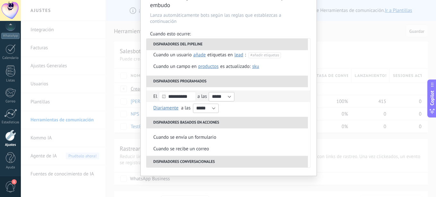
click at [178, 94] on input "**********" at bounding box center [177, 96] width 37 height 9
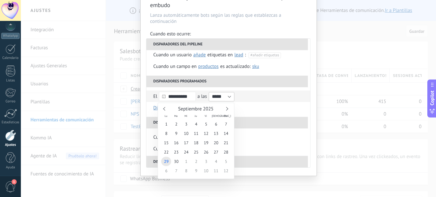
click at [178, 94] on input "**********" at bounding box center [177, 96] width 37 height 9
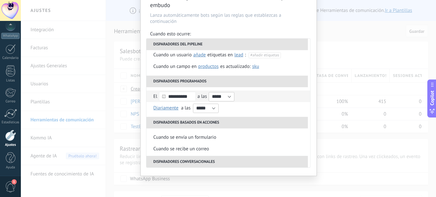
click at [245, 101] on div "**********" at bounding box center [229, 96] width 150 height 12
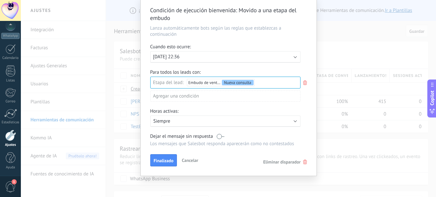
click at [217, 57] on div "Ejecutar: 29.09.2025 22:36" at bounding box center [222, 57] width 139 height 6
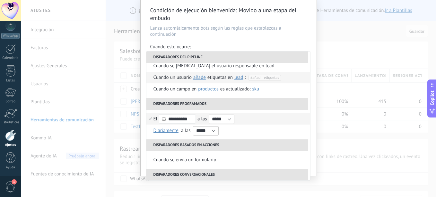
scroll to position [41, 0]
click at [223, 116] on input "*****" at bounding box center [222, 118] width 26 height 9
type input "*****"
click at [230, 119] on input "*****" at bounding box center [222, 118] width 26 height 9
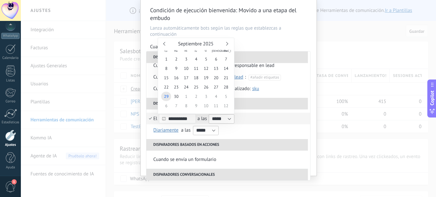
click at [192, 118] on input "**********" at bounding box center [177, 118] width 37 height 9
click at [147, 119] on li "**********" at bounding box center [228, 118] width 164 height 12
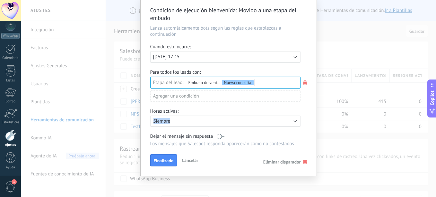
click at [147, 119] on div "Condición de ejecución bienvenida : Movido a una etapa del embudo Lanza automát…" at bounding box center [229, 86] width 176 height 179
click at [290, 61] on div "Ejecutar: 29.09.2025 17:45" at bounding box center [225, 57] width 150 height 12
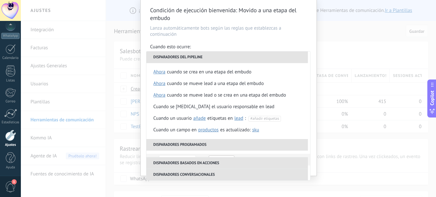
click at [299, 43] on div "**********" at bounding box center [229, 86] width 176 height 179
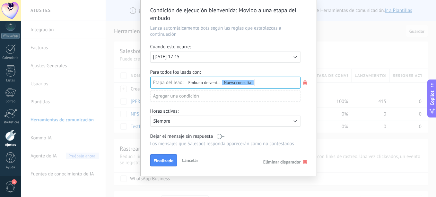
click at [305, 81] on icon at bounding box center [305, 83] width 7 height 8
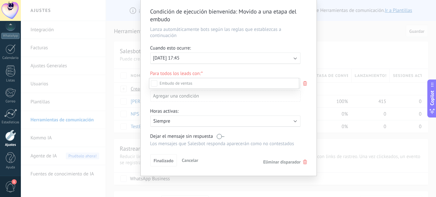
scroll to position [23, 0]
click at [0, 0] on label "Nueva consulta" at bounding box center [0, 0] width 0 height 0
click at [209, 72] on div at bounding box center [228, 98] width 415 height 197
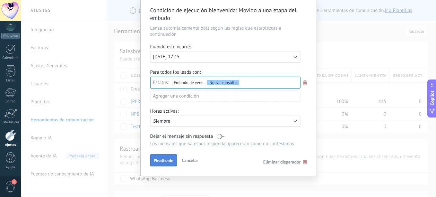
click at [163, 159] on span "Finalizado" at bounding box center [164, 160] width 20 height 4
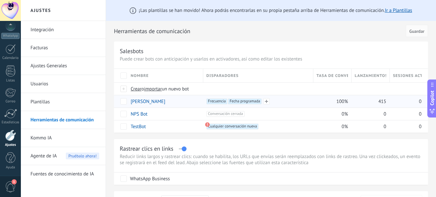
click at [252, 101] on span "Fecha programada +0" at bounding box center [245, 101] width 34 height 6
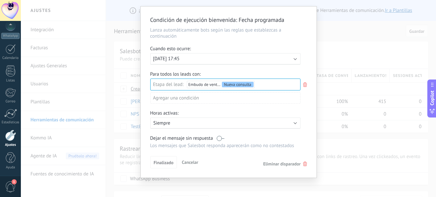
scroll to position [17, 0]
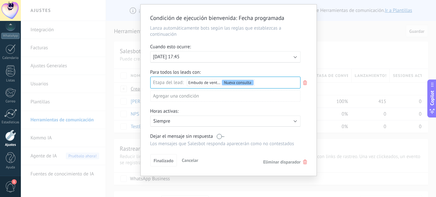
click at [225, 57] on div "Ejecutar: 29.09.2025 17:45" at bounding box center [222, 57] width 139 height 6
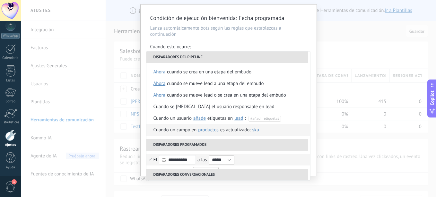
scroll to position [57, 0]
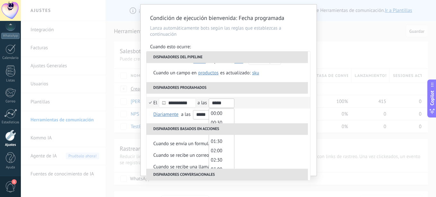
click at [225, 103] on input "*****" at bounding box center [222, 102] width 26 height 9
type input "*****"
click at [284, 90] on li "Disparadores programados" at bounding box center [227, 88] width 162 height 12
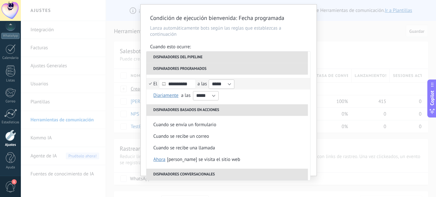
click at [151, 84] on li "**********" at bounding box center [228, 84] width 164 height 12
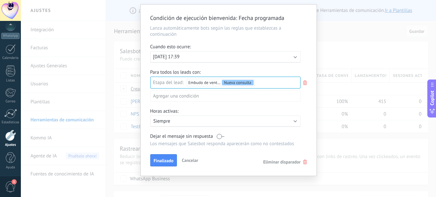
click at [0, 0] on div "Nueva consulta Cualificado Especialista asignado Cita confirmada Tratamiento in…" at bounding box center [0, 0] width 0 height 0
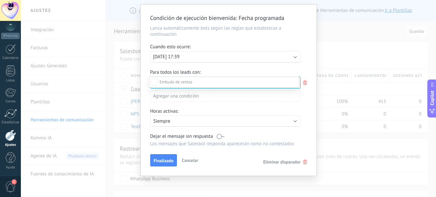
click at [221, 70] on div at bounding box center [228, 98] width 415 height 197
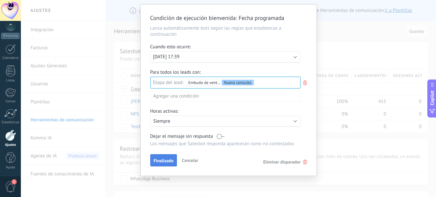
click at [167, 161] on span "Finalizado" at bounding box center [164, 160] width 20 height 4
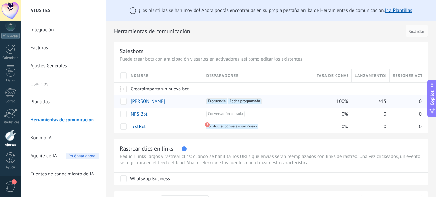
click at [374, 102] on div "415" at bounding box center [369, 101] width 35 height 12
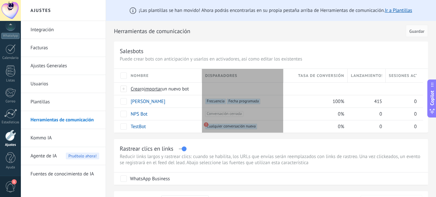
scroll to position [6, 0]
drag, startPoint x: 310, startPoint y: 74, endPoint x: 279, endPoint y: 75, distance: 30.9
click at [279, 75] on div "Disparadores" at bounding box center [240, 75] width 77 height 13
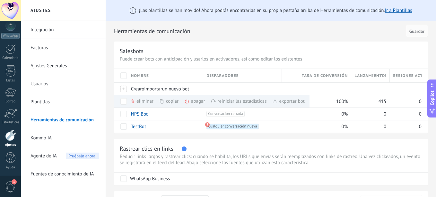
click at [304, 146] on div "Rastrear clics en links" at bounding box center [271, 148] width 303 height 7
click at [14, 65] on div "Leads" at bounding box center [10, 63] width 19 height 4
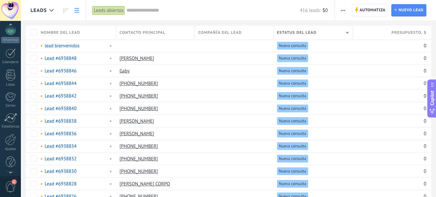
scroll to position [71, 0]
click at [7, 132] on div at bounding box center [10, 134] width 11 height 11
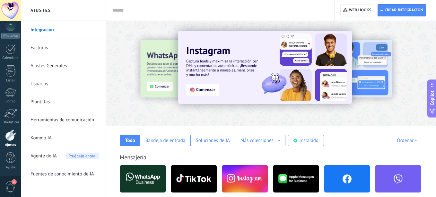
click at [77, 121] on link "Herramientas de comunicación" at bounding box center [65, 120] width 69 height 18
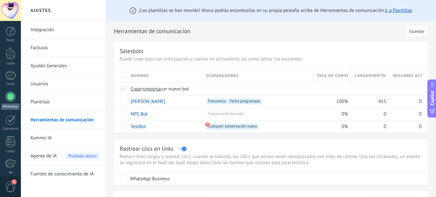
click at [10, 94] on div at bounding box center [10, 96] width 10 height 10
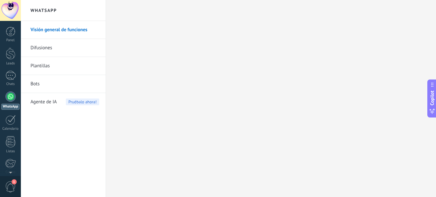
click at [64, 88] on link "Bots" at bounding box center [65, 84] width 69 height 18
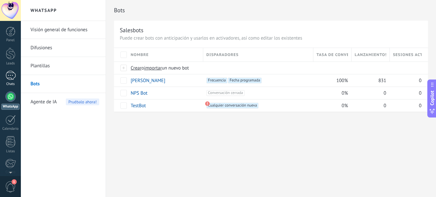
click at [8, 74] on div "1" at bounding box center [10, 75] width 10 height 9
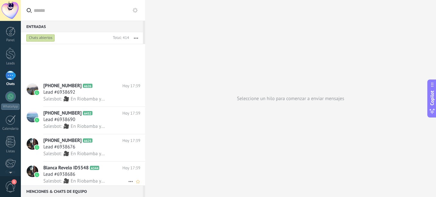
scroll to position [1895, 0]
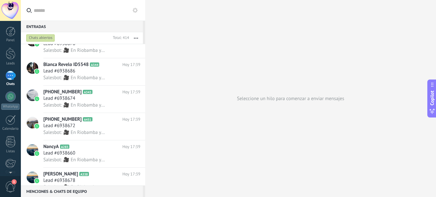
click at [137, 37] on button "button" at bounding box center [136, 38] width 14 height 12
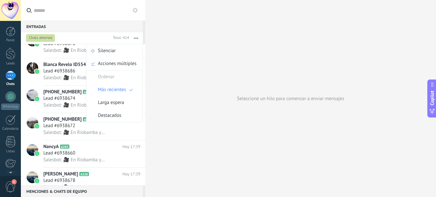
click at [136, 10] on icon at bounding box center [135, 10] width 5 height 5
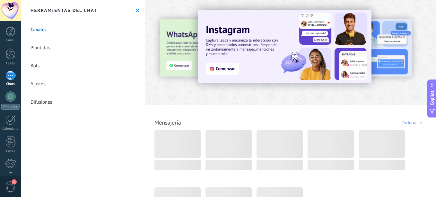
click at [136, 10] on use at bounding box center [138, 10] width 4 height 4
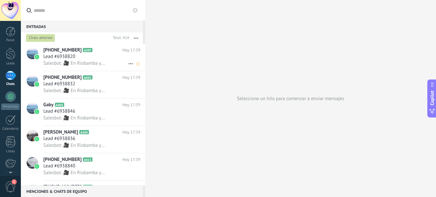
click at [94, 57] on div "Lead #6938820" at bounding box center [91, 56] width 97 height 6
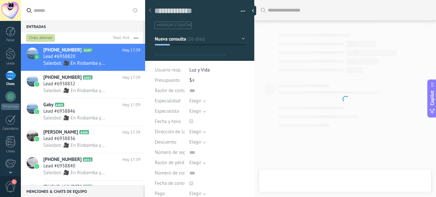
type textarea "**********"
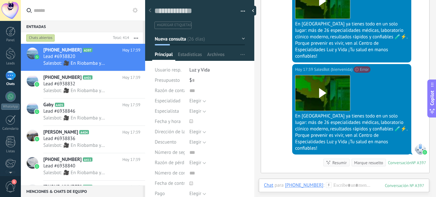
scroll to position [383, 0]
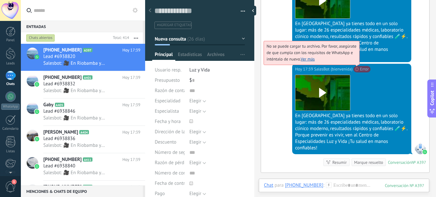
click at [312, 57] on link "Ver más" at bounding box center [308, 58] width 14 height 5
